Goal: Information Seeking & Learning: Find specific fact

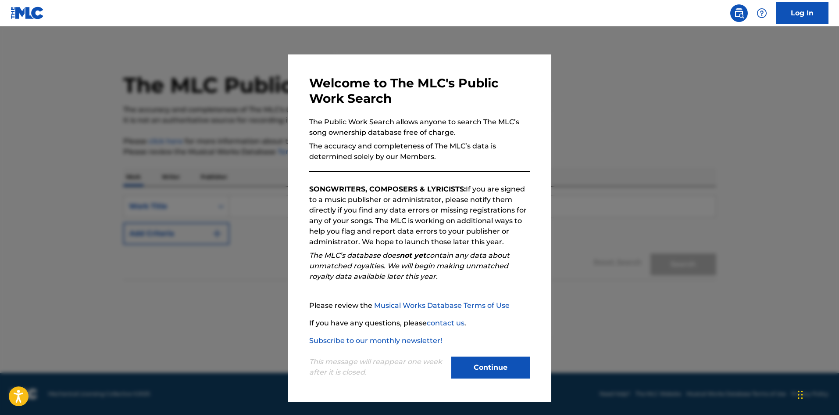
click at [472, 370] on button "Continue" at bounding box center [490, 367] width 79 height 22
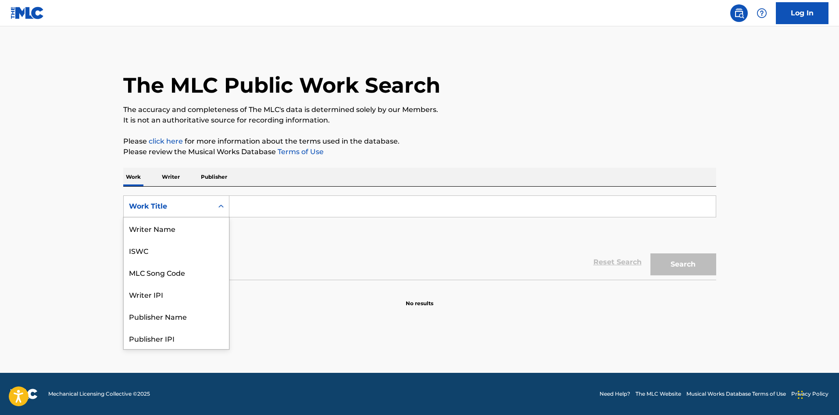
click at [220, 207] on icon "Search Form" at bounding box center [221, 206] width 9 height 9
click at [158, 338] on div "Work Title" at bounding box center [176, 338] width 105 height 22
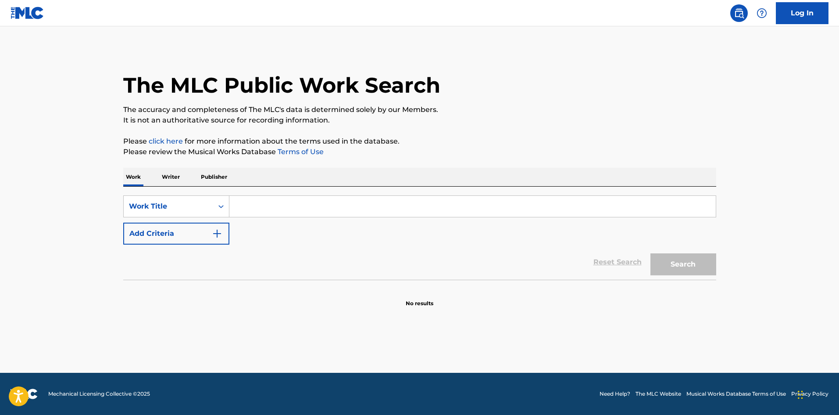
click at [259, 215] on input "Search Form" at bounding box center [472, 206] width 487 height 21
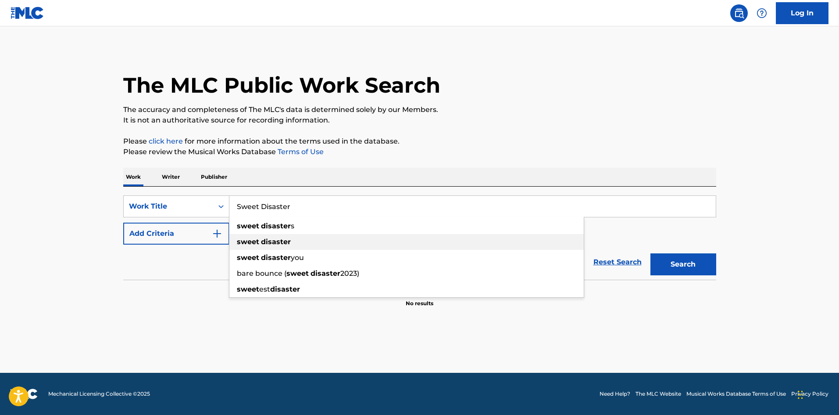
click at [274, 241] on strong "disaster" at bounding box center [276, 241] width 30 height 8
type input "sweet disaster"
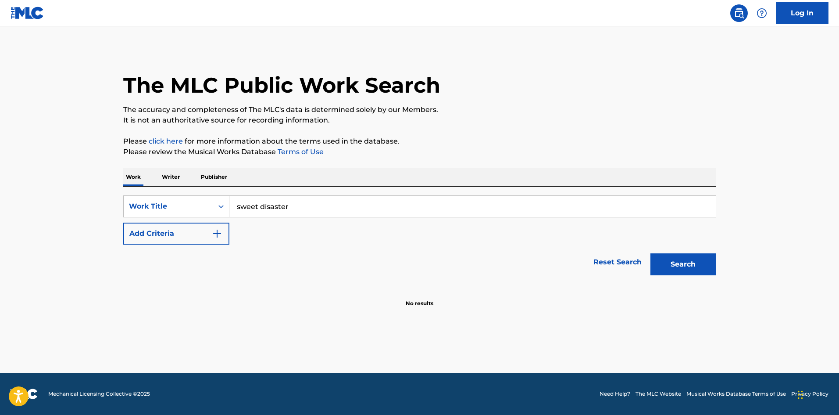
click at [668, 264] on button "Search" at bounding box center [684, 264] width 66 height 22
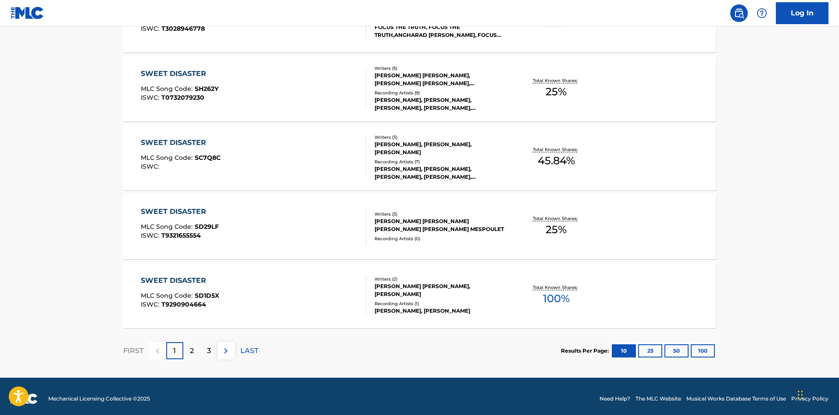
scroll to position [659, 0]
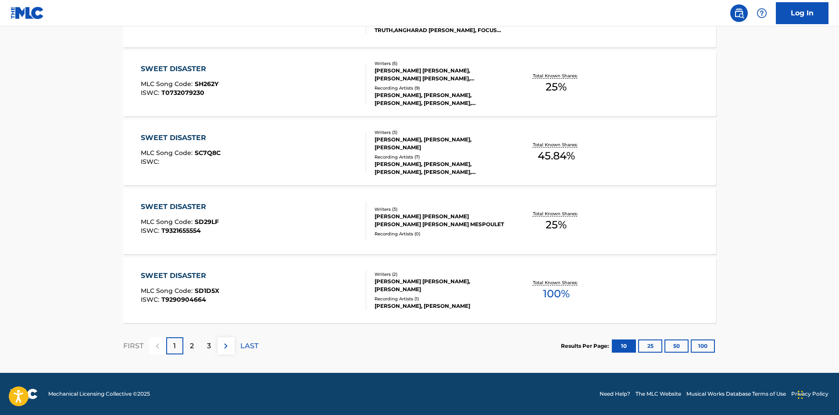
click at [191, 346] on p "2" at bounding box center [192, 345] width 4 height 11
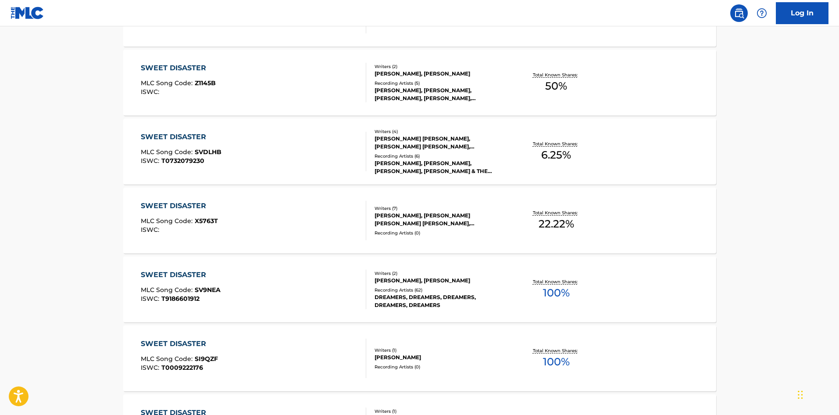
scroll to position [322, 0]
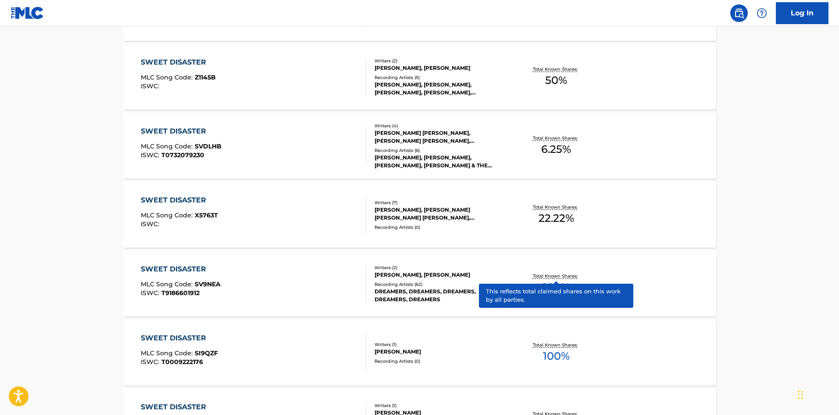
click at [555, 277] on p "Total Known Shares:" at bounding box center [556, 275] width 47 height 7
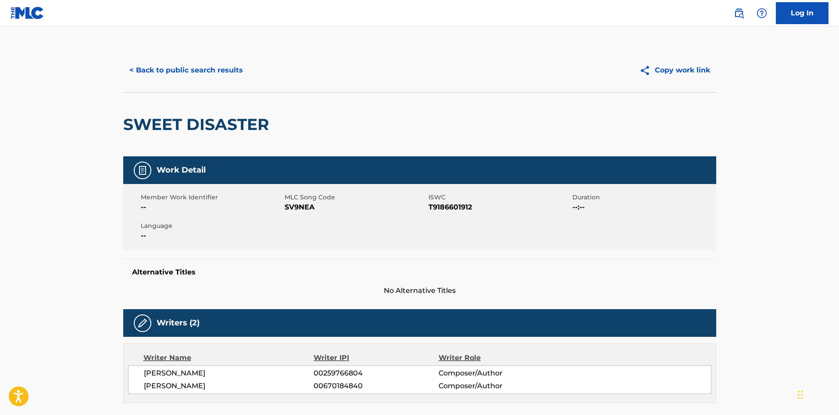
click at [152, 66] on button "< Back to public search results" at bounding box center [186, 70] width 126 height 22
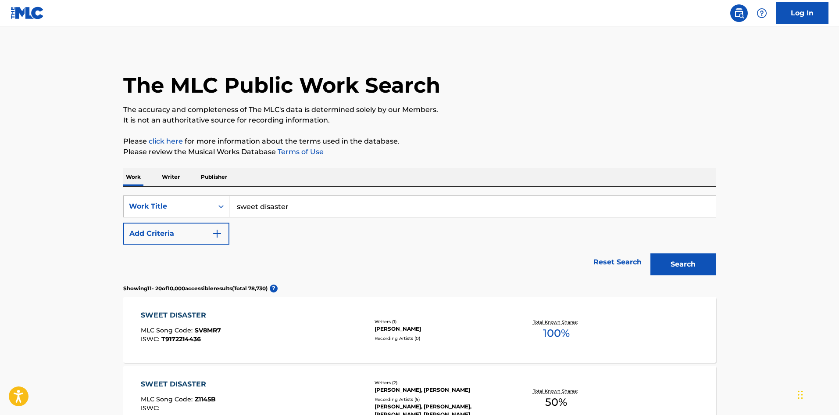
drag, startPoint x: 304, startPoint y: 209, endPoint x: 103, endPoint y: 230, distance: 202.4
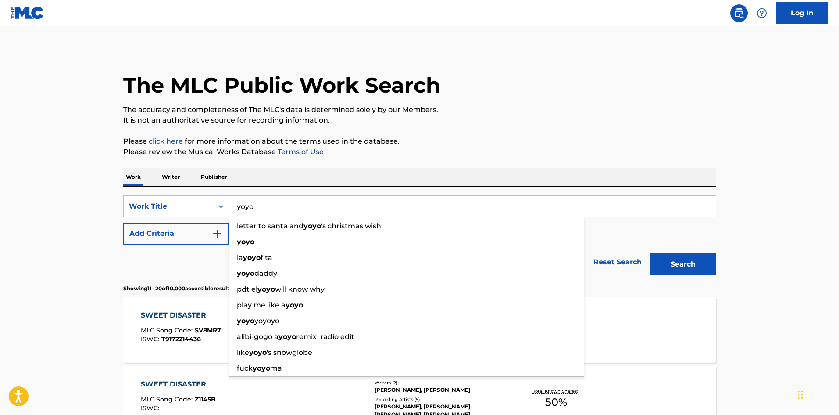
type input "yoyo"
click at [651, 253] on button "Search" at bounding box center [684, 264] width 66 height 22
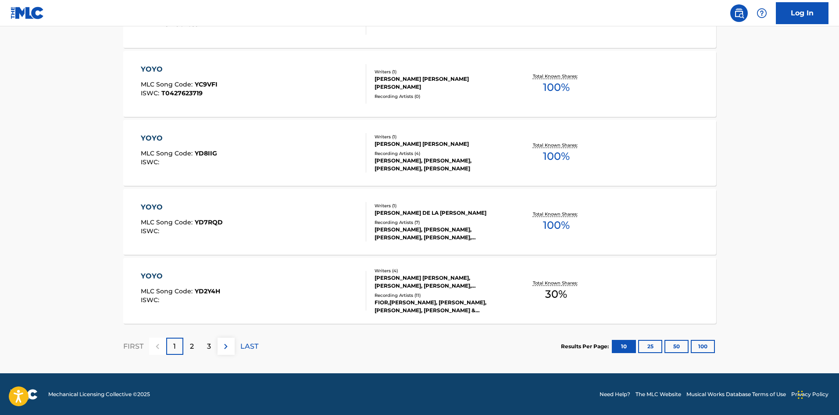
scroll to position [659, 0]
click at [189, 347] on div "2" at bounding box center [191, 345] width 17 height 17
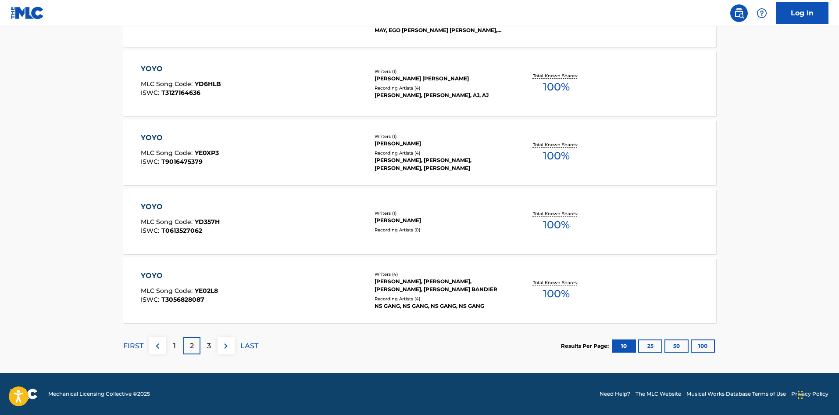
click at [214, 348] on div "3" at bounding box center [209, 345] width 17 height 17
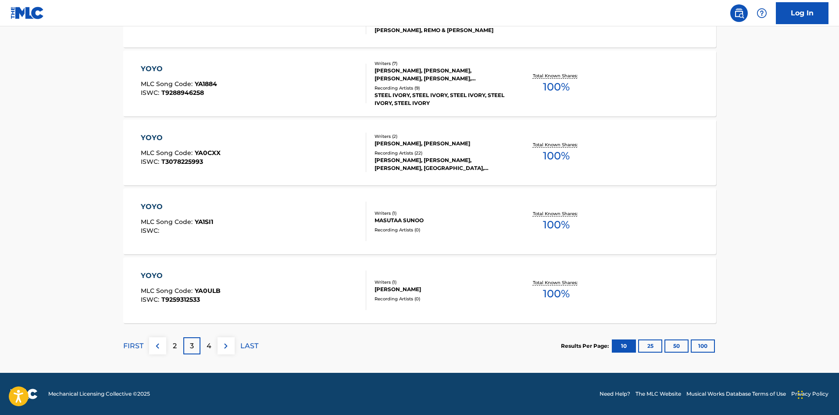
click at [210, 351] on div "4" at bounding box center [209, 345] width 17 height 17
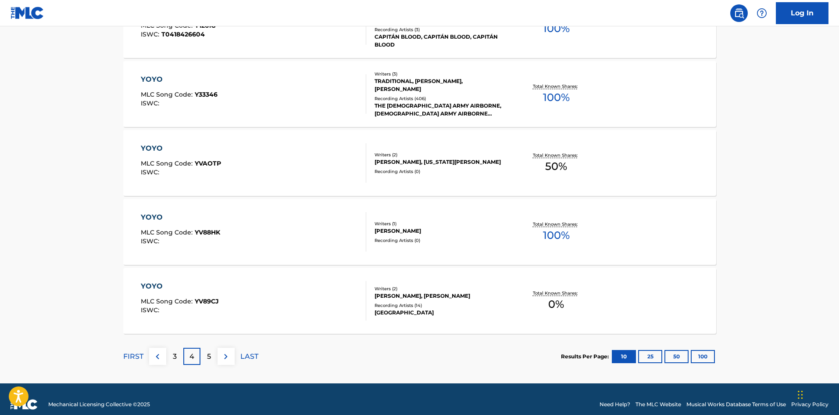
scroll to position [658, 0]
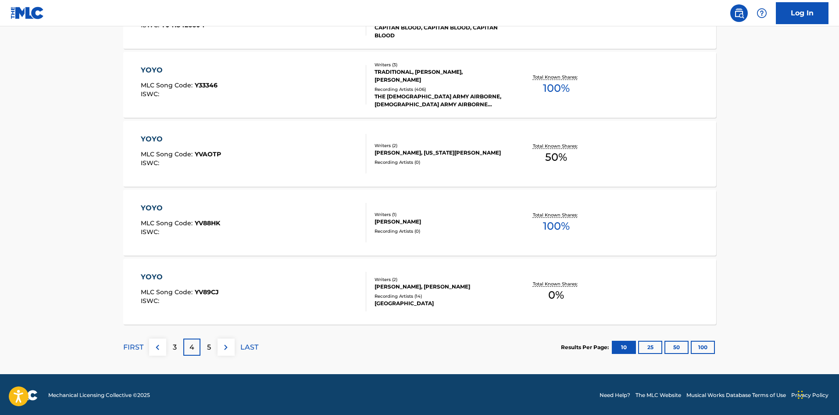
click at [209, 349] on p "5" at bounding box center [209, 347] width 4 height 11
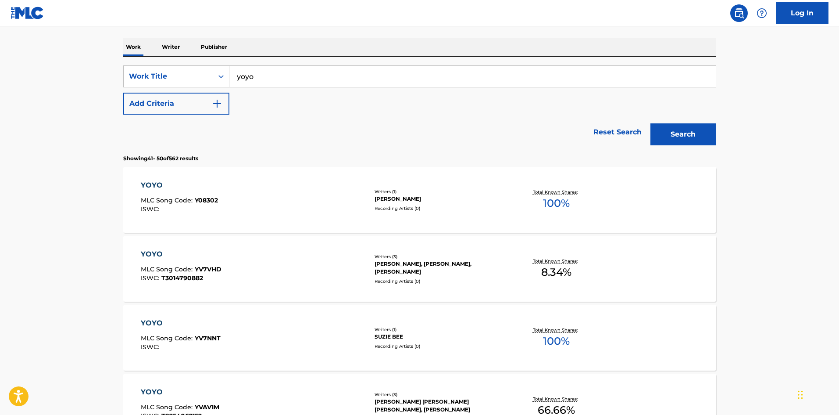
scroll to position [146, 0]
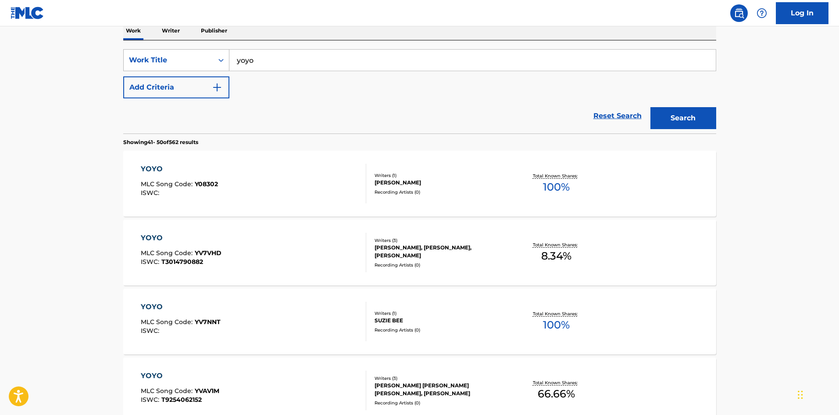
click at [201, 67] on div "Work Title" at bounding box center [169, 60] width 90 height 17
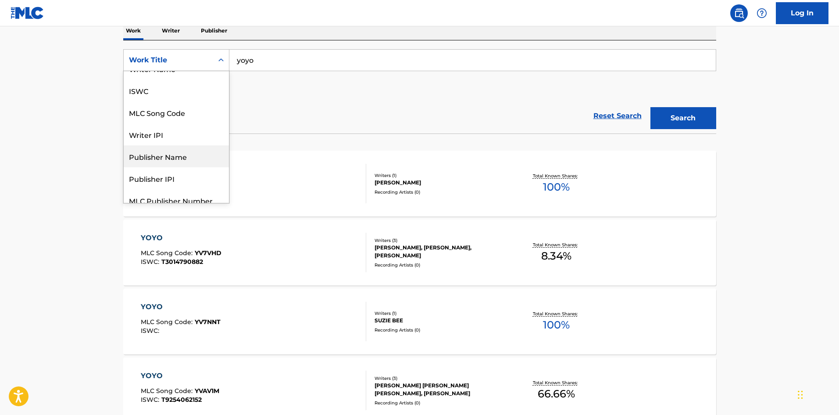
scroll to position [0, 0]
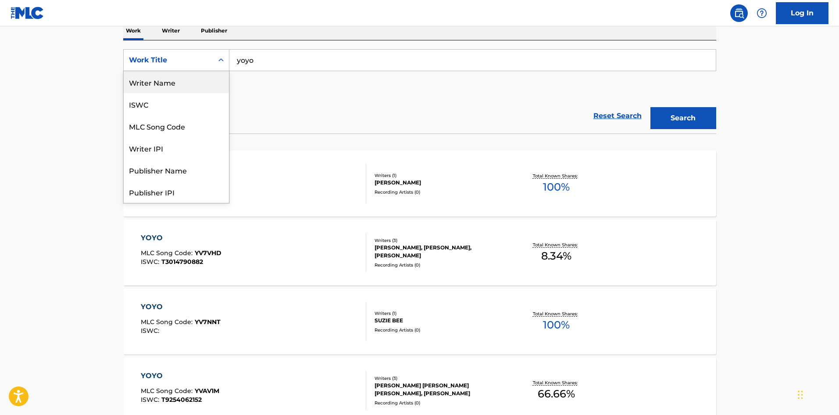
click at [170, 88] on div "Writer Name" at bounding box center [176, 82] width 105 height 22
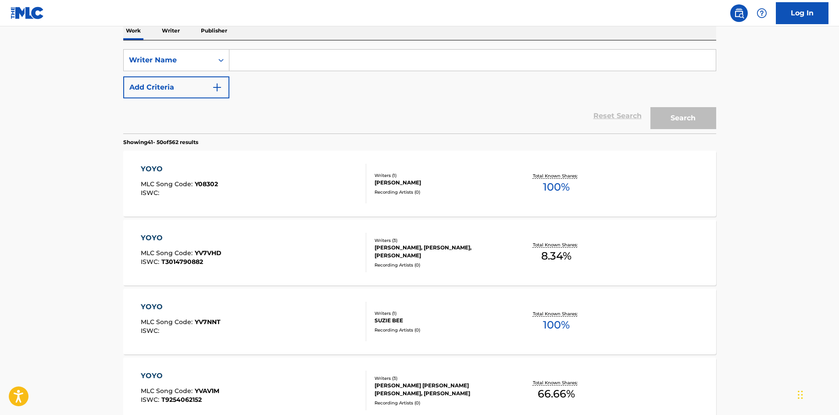
click at [294, 56] on input "Search Form" at bounding box center [472, 60] width 487 height 21
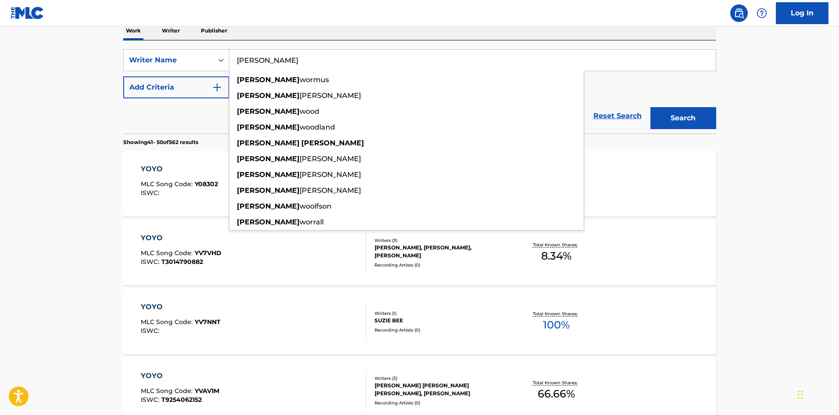
type input "[PERSON_NAME]"
click at [651, 107] on button "Search" at bounding box center [684, 118] width 66 height 22
